Goal: Book appointment/travel/reservation

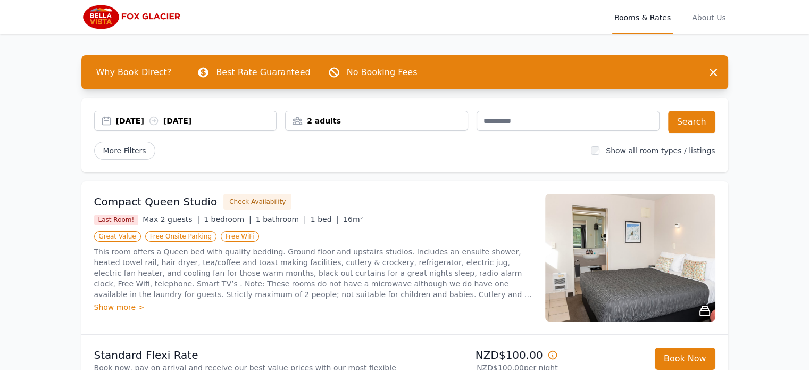
click at [159, 119] on icon at bounding box center [153, 120] width 11 height 11
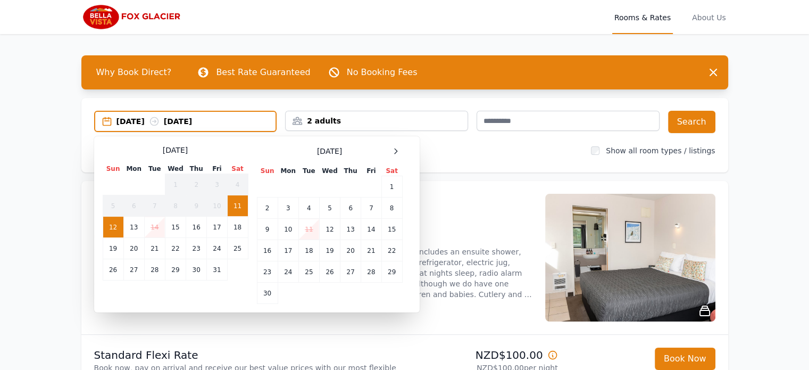
click at [115, 225] on td "12" at bounding box center [113, 226] width 21 height 21
click at [130, 230] on td "13" at bounding box center [133, 226] width 21 height 21
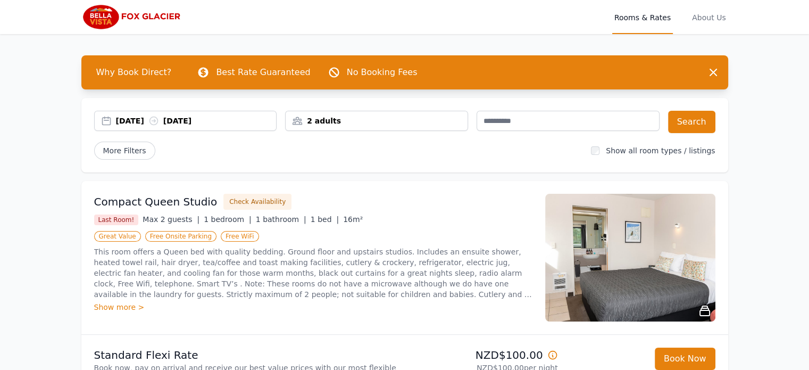
click at [349, 120] on div "2 adults" at bounding box center [377, 120] width 182 height 11
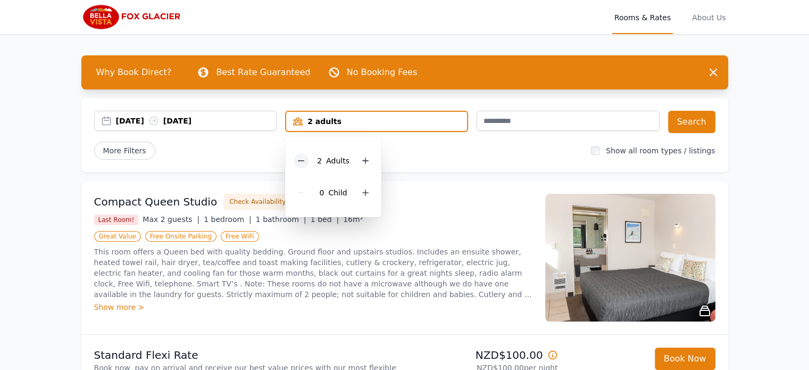
click at [302, 163] on icon at bounding box center [301, 160] width 9 height 9
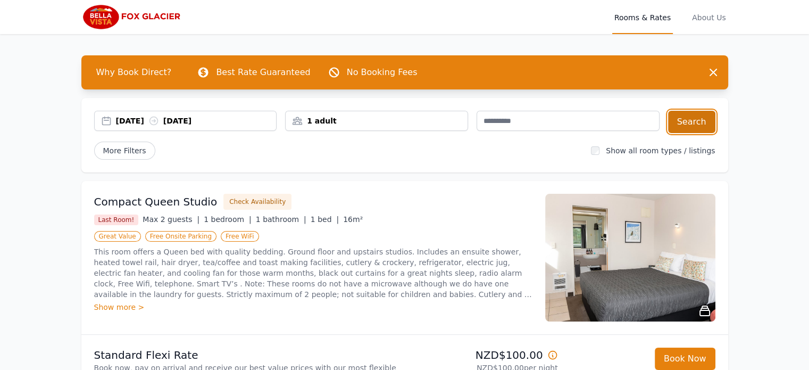
click at [696, 125] on button "Search" at bounding box center [691, 122] width 47 height 22
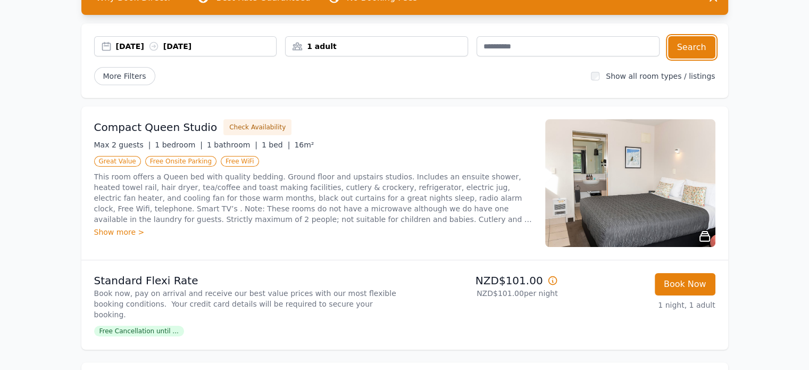
scroll to position [85, 0]
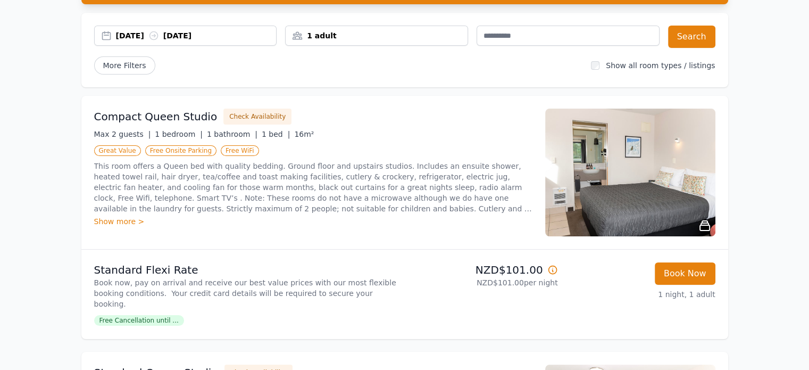
click at [680, 153] on img at bounding box center [630, 173] width 170 height 128
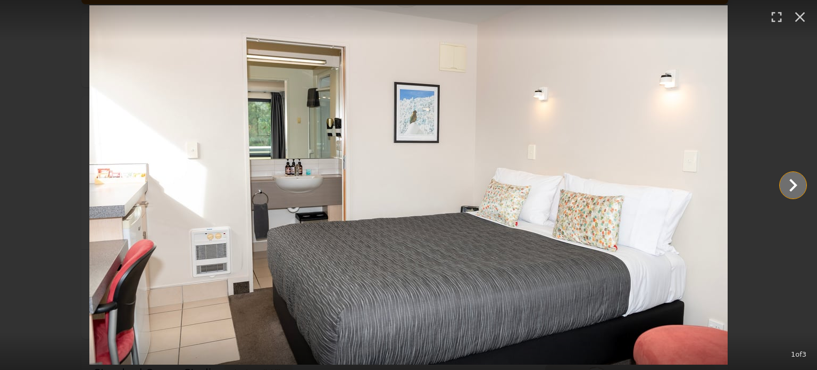
click at [797, 187] on icon "Show slide 2 of 3" at bounding box center [793, 185] width 26 height 26
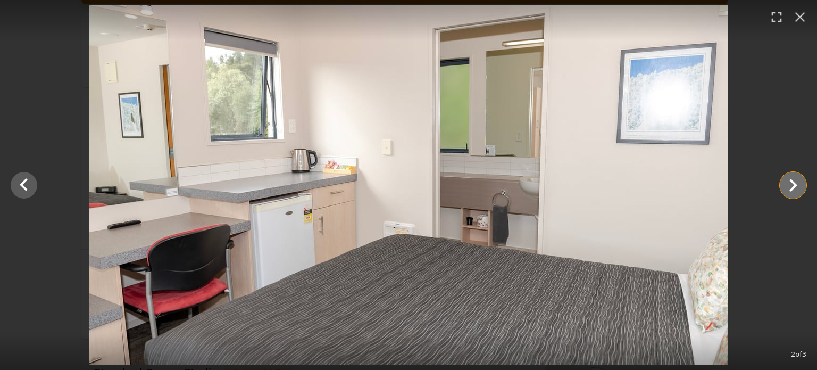
click at [797, 187] on icon "Show slide 3 of 3" at bounding box center [793, 185] width 26 height 26
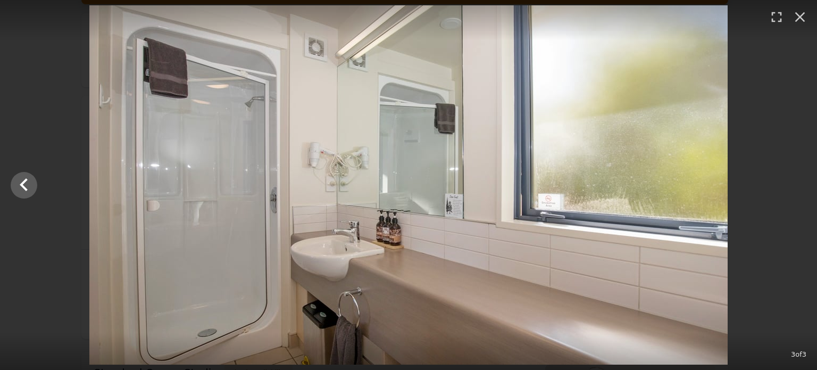
click at [797, 187] on div at bounding box center [408, 184] width 817 height 359
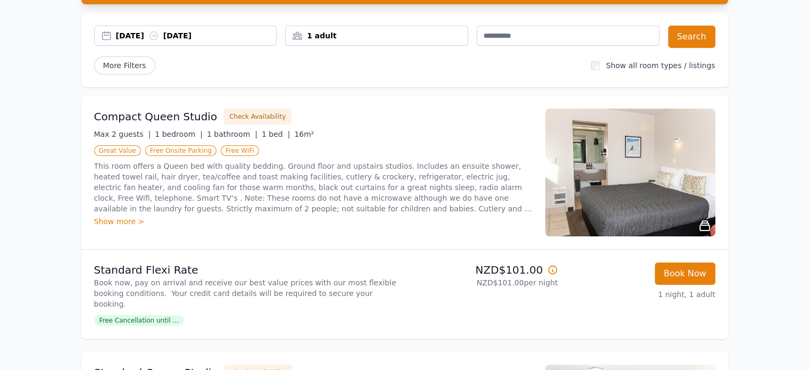
click at [121, 226] on div "Show more >" at bounding box center [313, 221] width 438 height 11
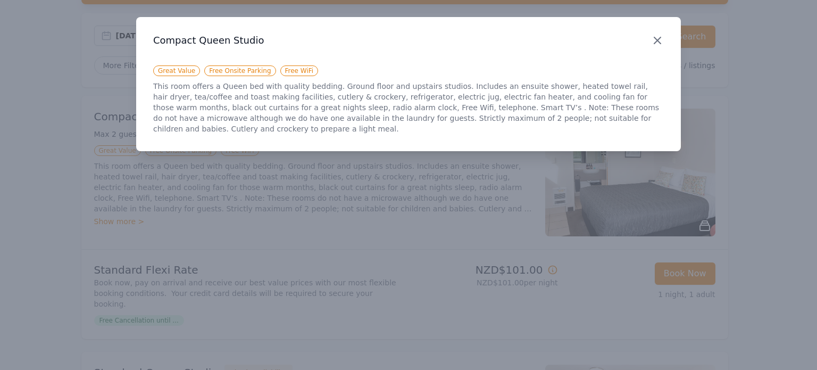
click at [653, 43] on icon "button" at bounding box center [657, 40] width 13 height 13
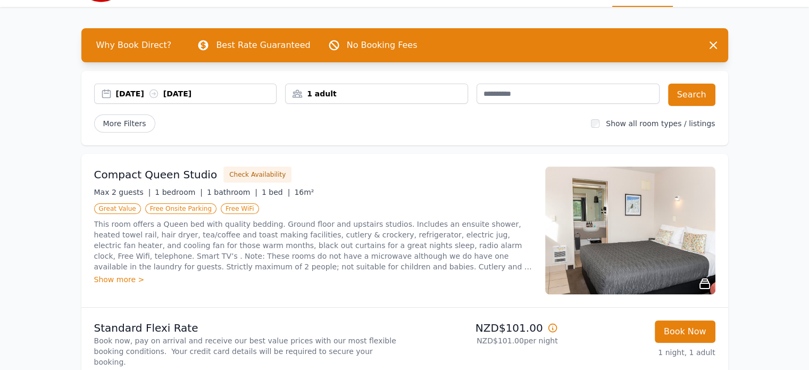
scroll to position [0, 0]
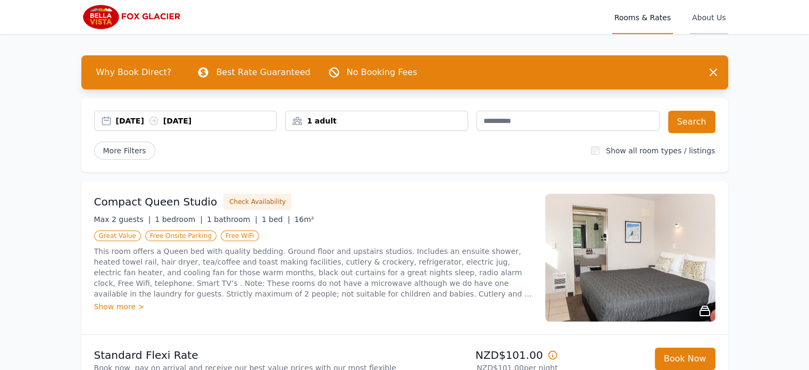
click at [715, 20] on span "About Us" at bounding box center [709, 17] width 38 height 34
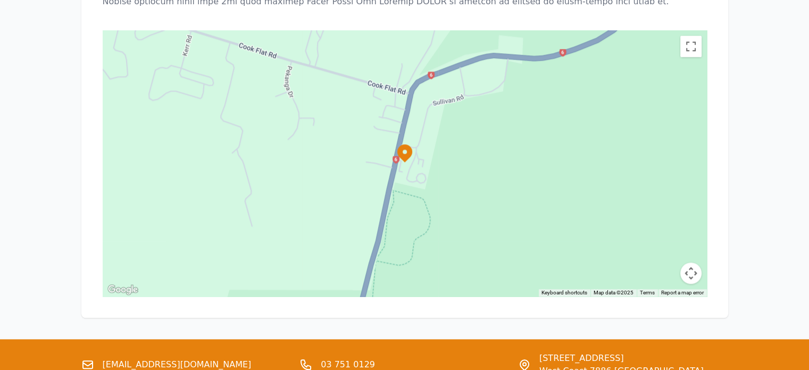
scroll to position [1108, 0]
